Goal: Information Seeking & Learning: Learn about a topic

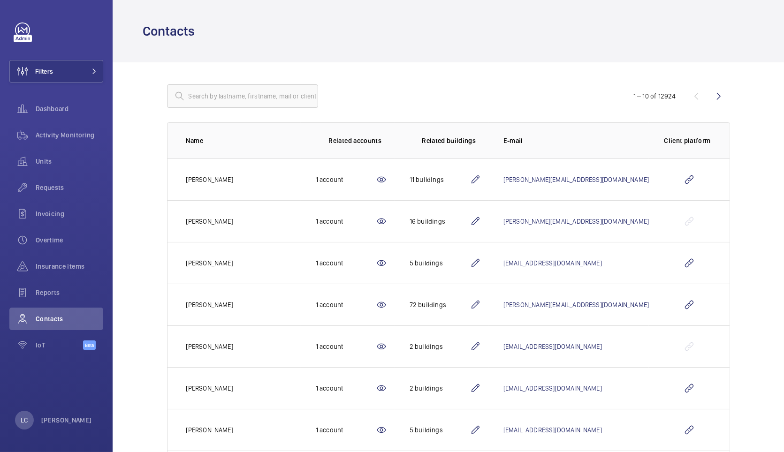
click at [481, 178] on mat-icon at bounding box center [475, 179] width 11 height 11
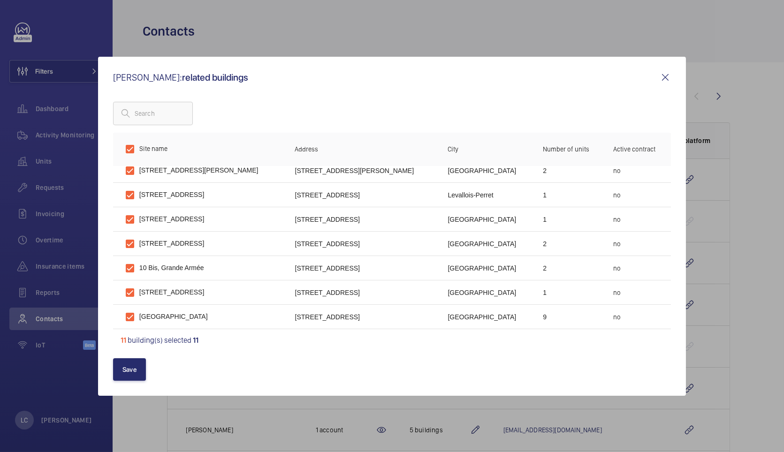
scroll to position [104, 0]
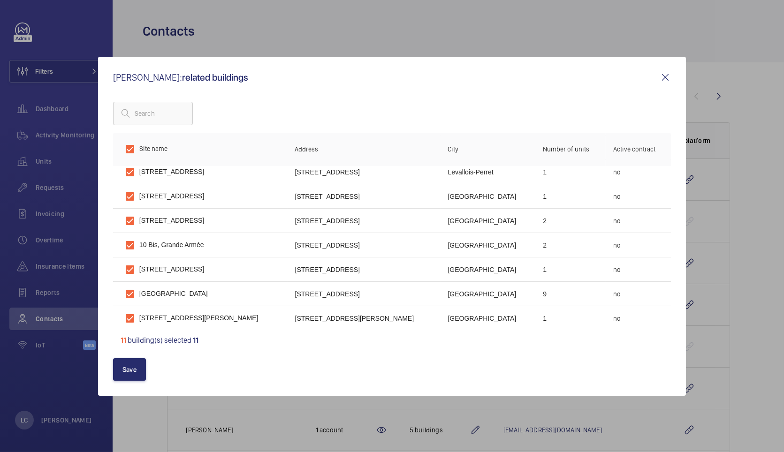
click at [665, 78] on mat-icon at bounding box center [665, 77] width 11 height 11
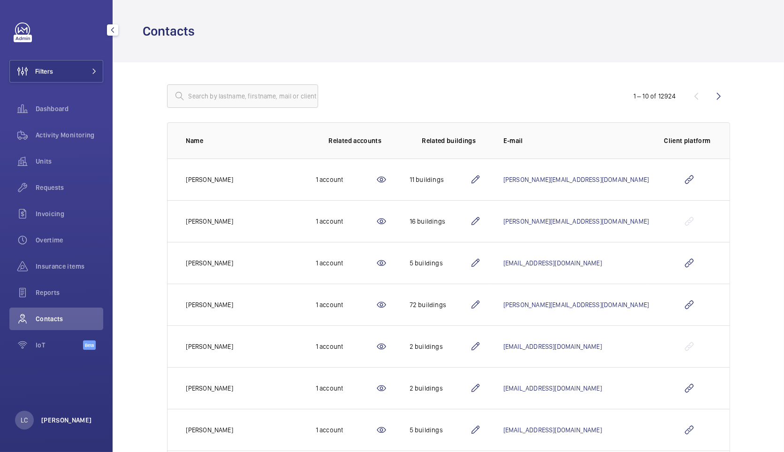
click at [61, 424] on p "[PERSON_NAME]" at bounding box center [66, 420] width 51 height 9
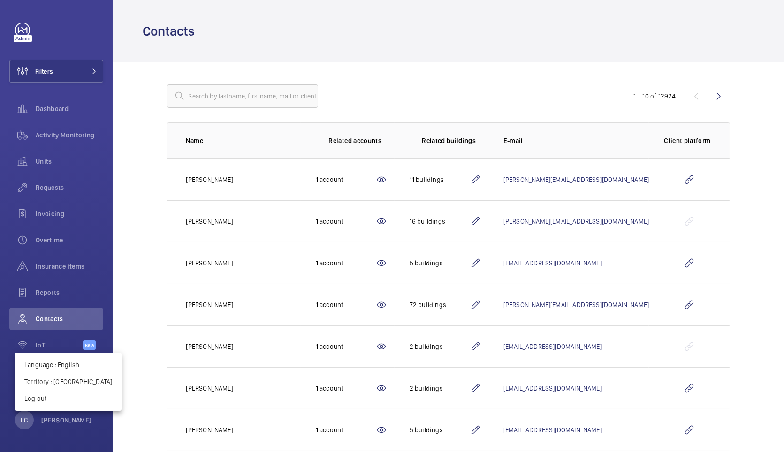
click at [62, 425] on div at bounding box center [392, 226] width 784 height 452
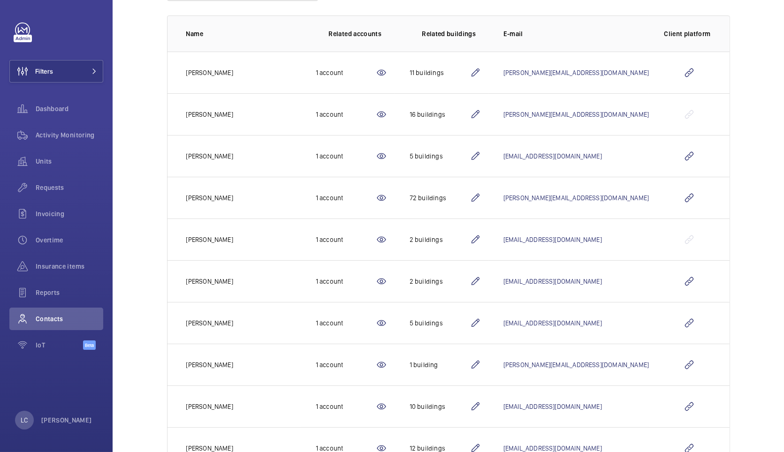
scroll to position [92, 0]
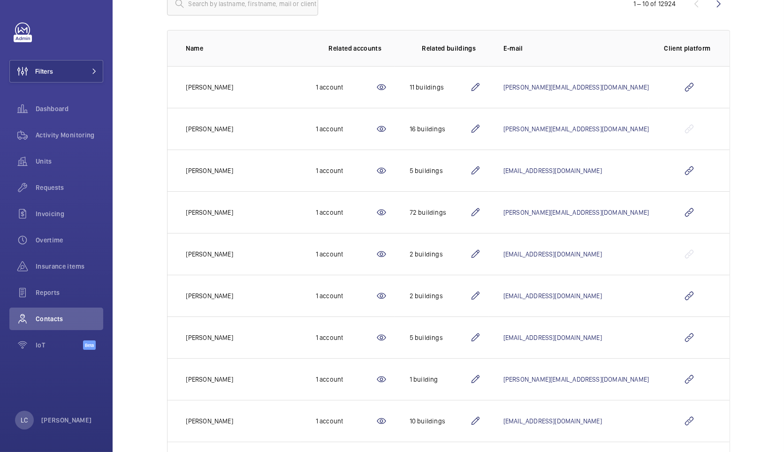
click at [481, 215] on mat-icon at bounding box center [475, 212] width 11 height 11
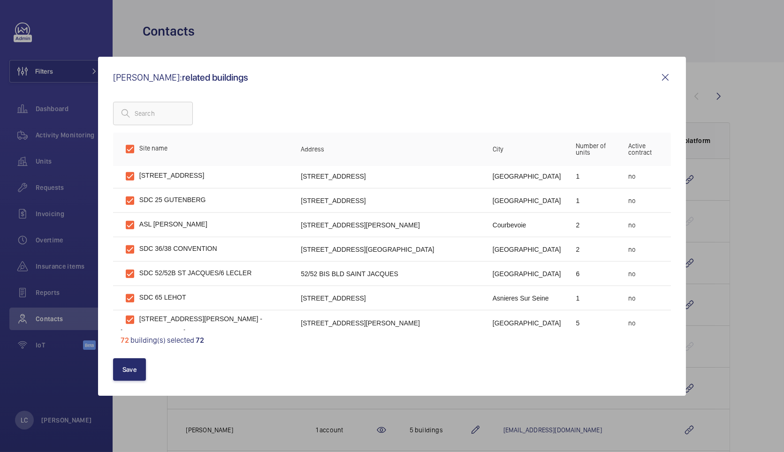
scroll to position [1597, 0]
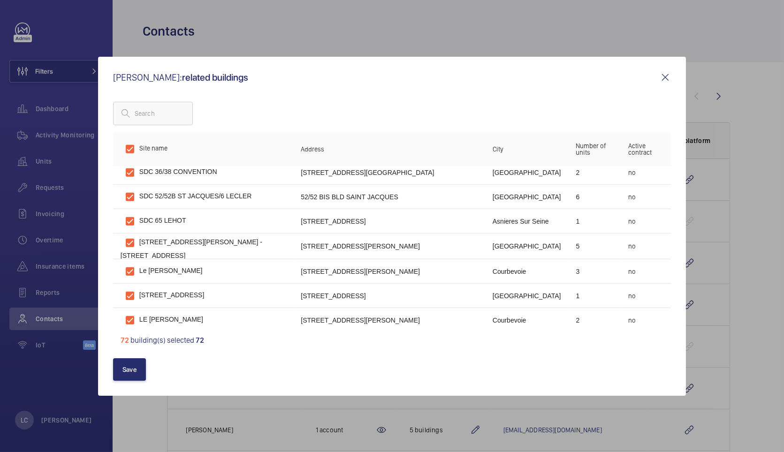
click at [670, 78] on mat-icon at bounding box center [665, 77] width 11 height 11
